Goal: Transaction & Acquisition: Book appointment/travel/reservation

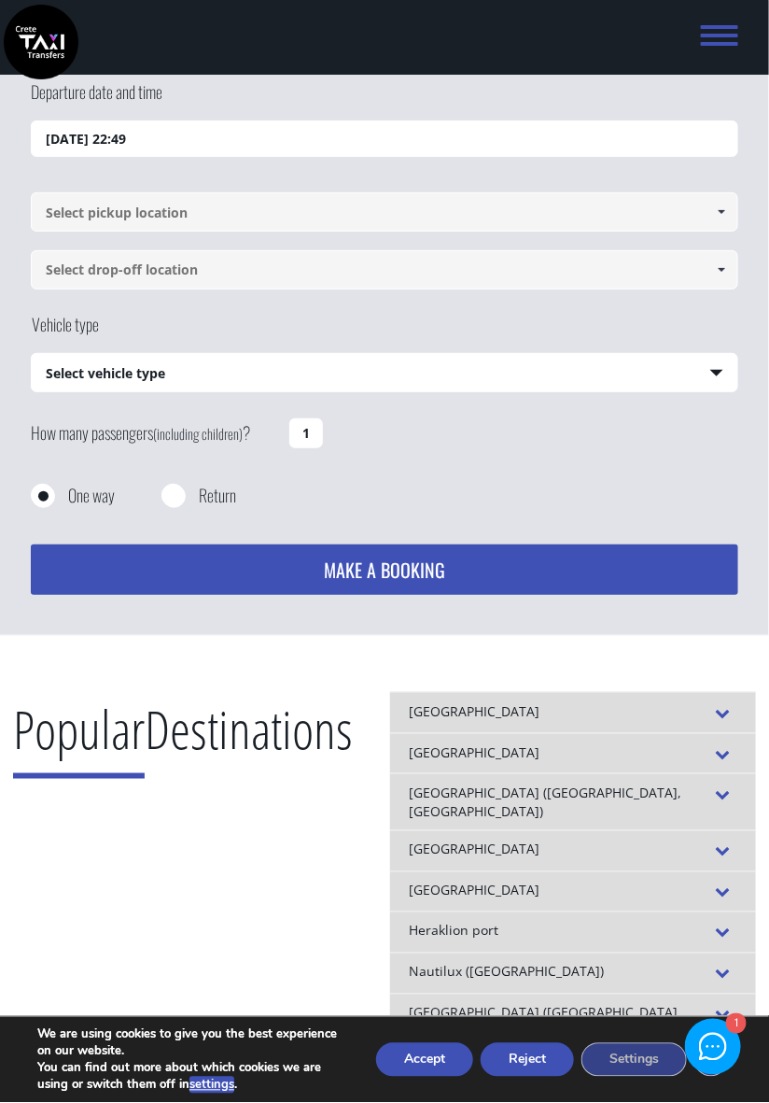
click at [90, 210] on input at bounding box center [385, 211] width 708 height 39
click at [722, 221] on link at bounding box center [722, 211] width 31 height 39
type input "Spili"
click at [69, 271] on input at bounding box center [385, 269] width 708 height 39
type input "[PERSON_NAME]"
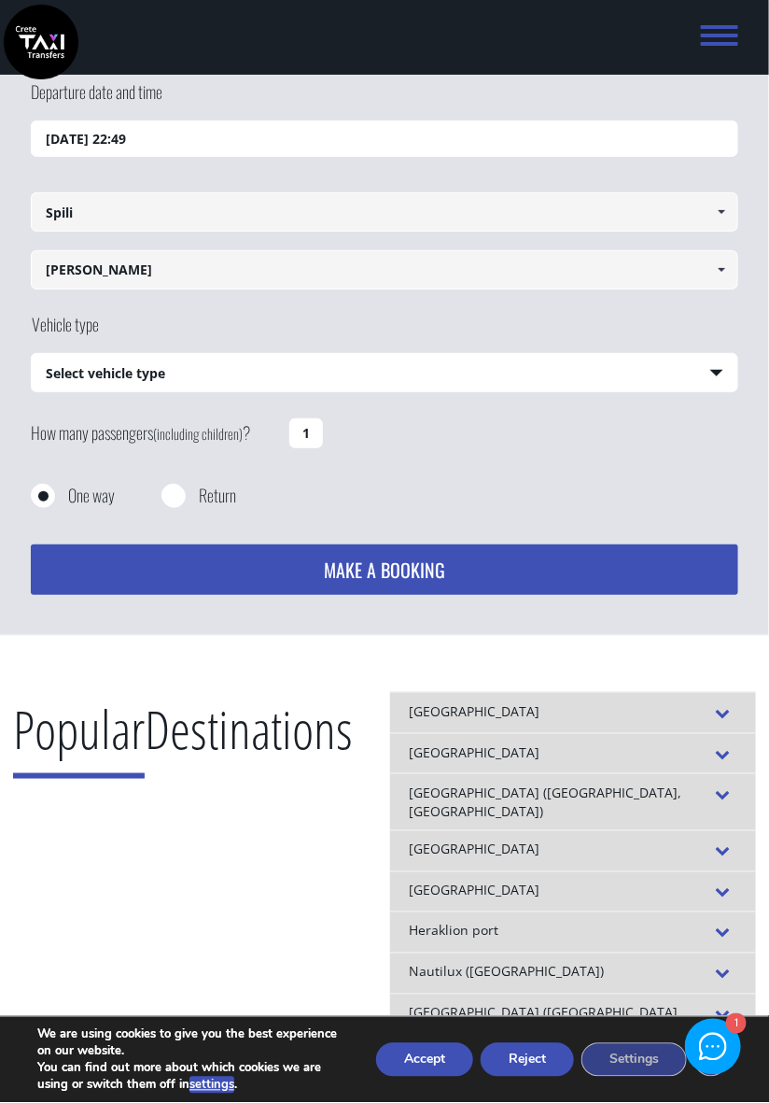
click at [124, 374] on select "Select vehicle type Taxi (4 passengers) Mercedes E Class Mini Van (7 passengers…" at bounding box center [385, 373] width 706 height 39
select select "540"
click at [32, 354] on select "Select vehicle type Taxi (4 passengers) Mercedes E Class Mini Van (7 passengers…" at bounding box center [385, 373] width 706 height 39
click at [304, 430] on input "1" at bounding box center [306, 433] width 34 height 30
click at [306, 433] on input "1" at bounding box center [306, 433] width 34 height 30
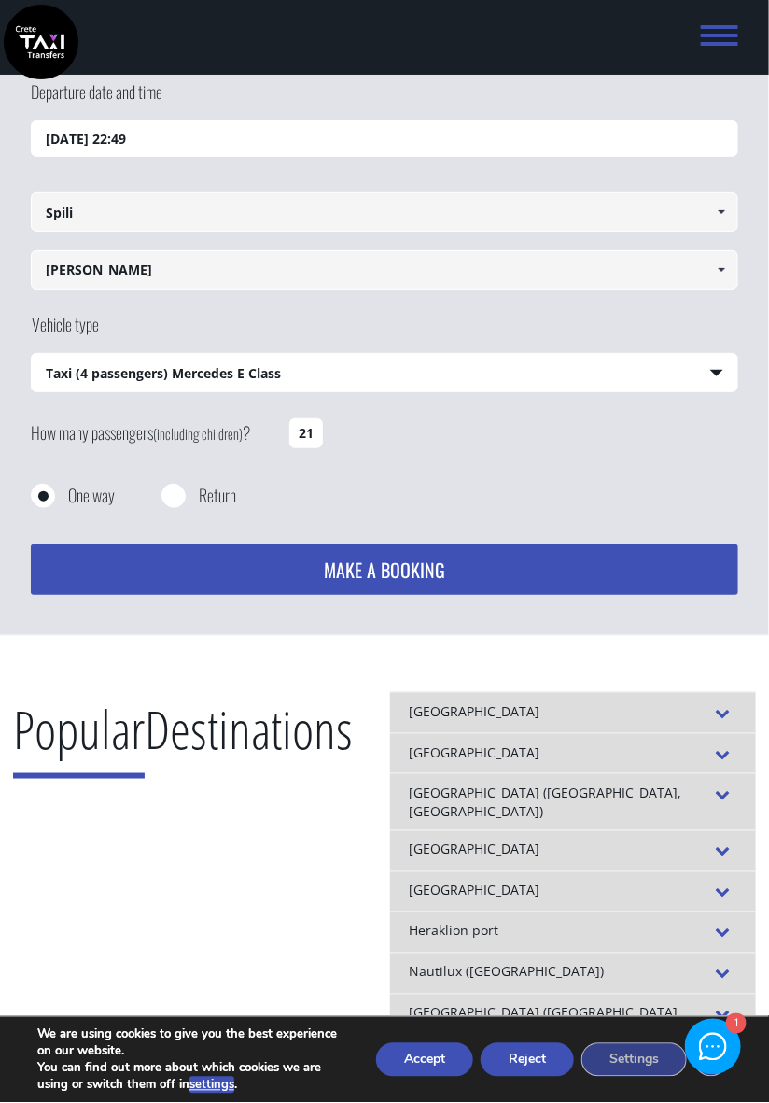
click at [316, 431] on input "21" at bounding box center [306, 433] width 34 height 30
type input "2"
click at [344, 569] on button "MAKE A BOOKING" at bounding box center [385, 569] width 708 height 50
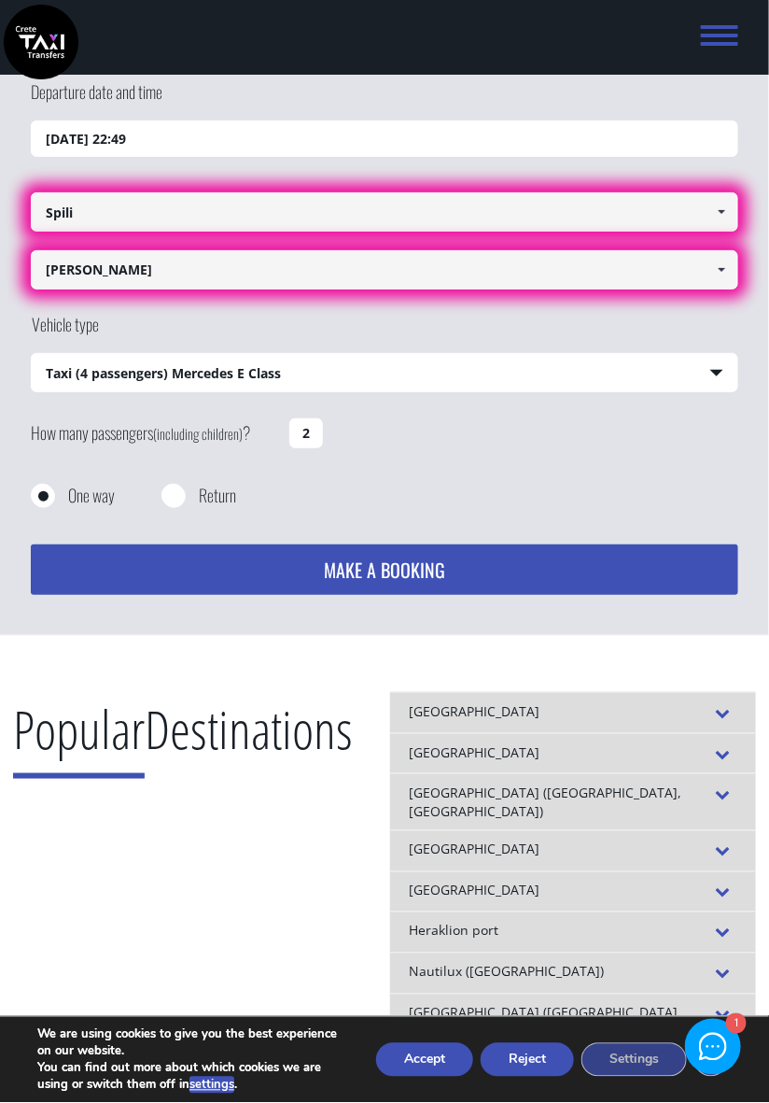
click at [720, 212] on span at bounding box center [721, 211] width 15 height 15
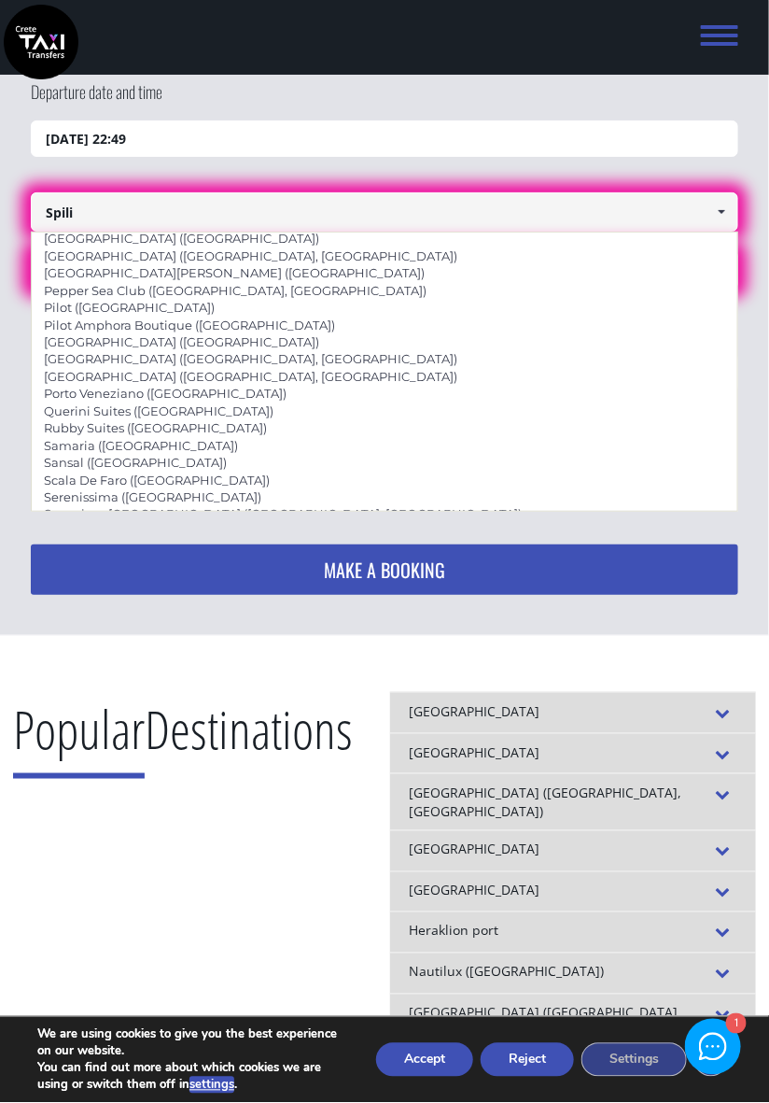
scroll to position [953, 0]
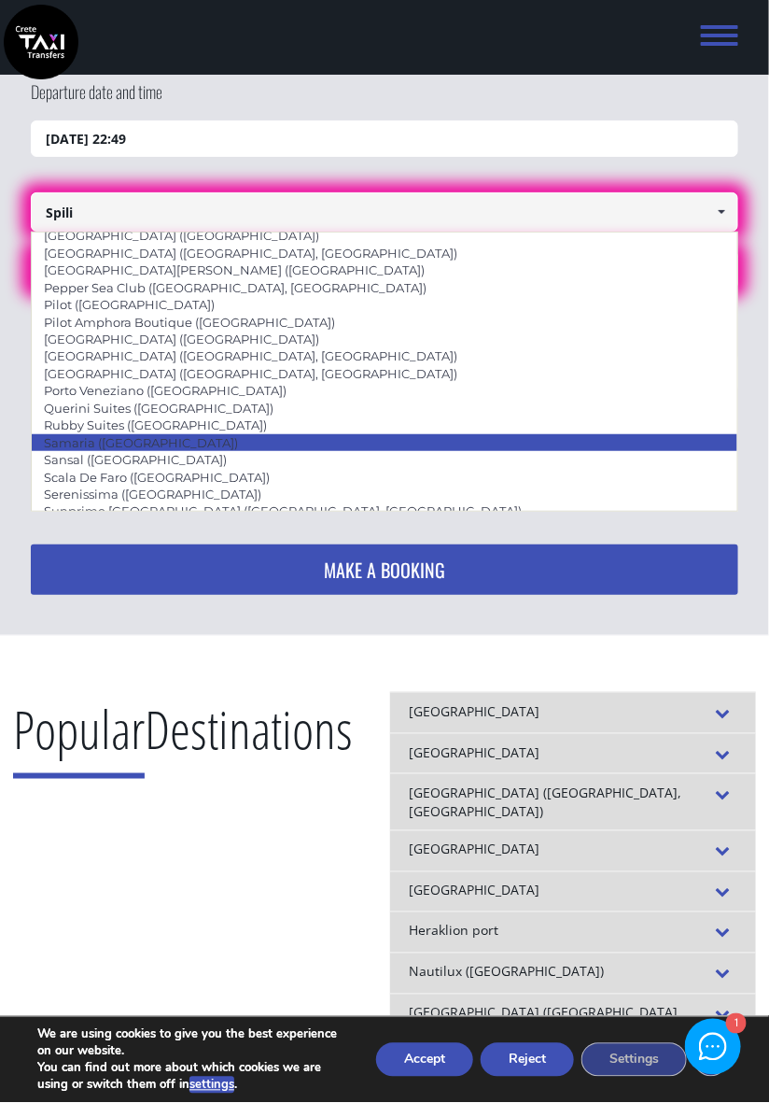
click at [80, 445] on link "Samaria ([GEOGRAPHIC_DATA])" at bounding box center [141, 442] width 218 height 26
type input "Samaria ([GEOGRAPHIC_DATA])"
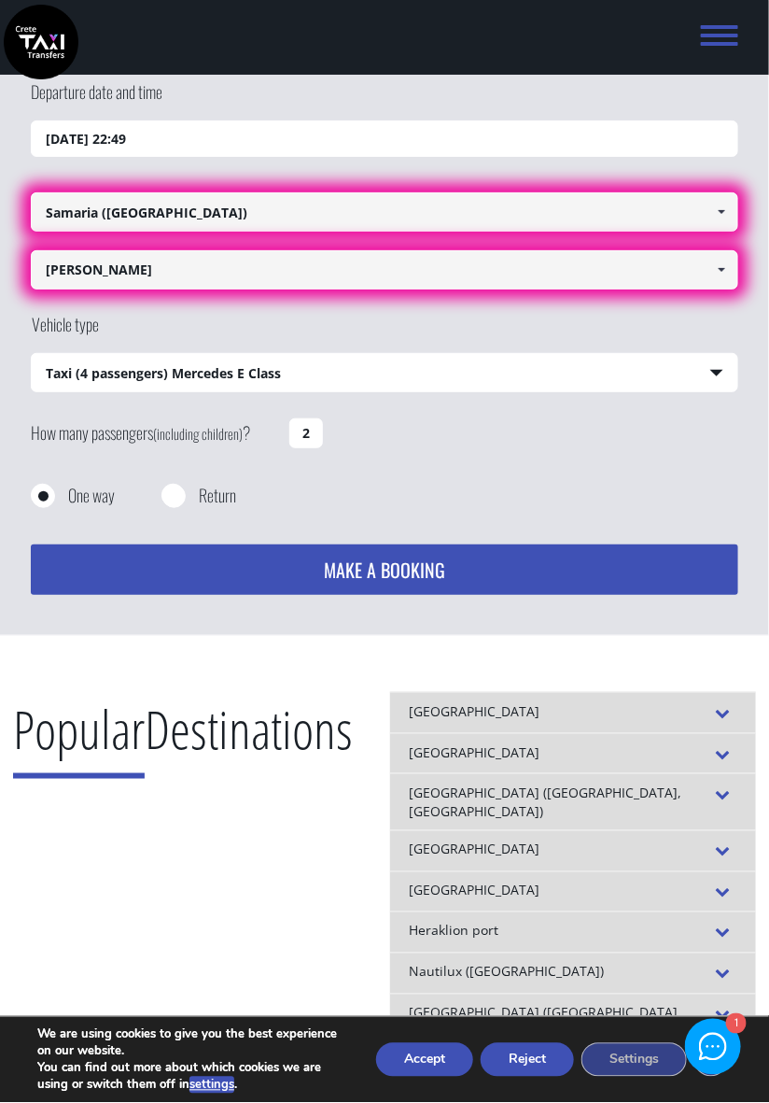
click at [82, 391] on div "Taxi (4 passengers) Mercedes E Class Select vehicle type Taxi (4 passengers) Me…" at bounding box center [385, 372] width 708 height 39
click at [59, 274] on input "[PERSON_NAME]" at bounding box center [385, 269] width 708 height 39
